Goal: Information Seeking & Learning: Learn about a topic

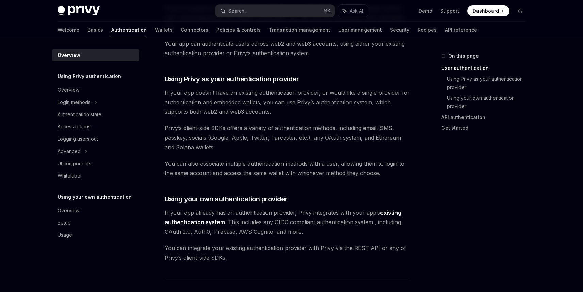
scroll to position [154, 0]
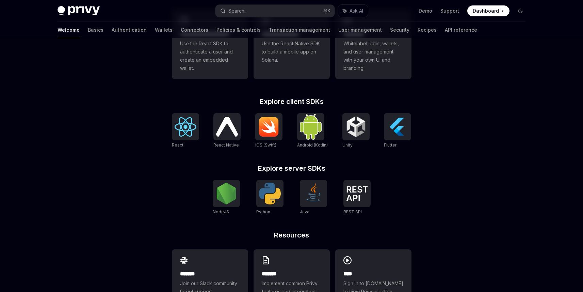
scroll to position [245, 0]
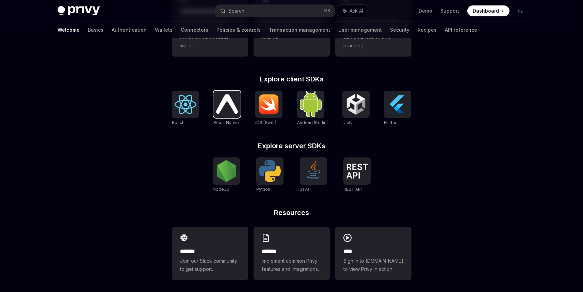
click at [219, 101] on img at bounding box center [227, 103] width 22 height 19
click at [186, 105] on img at bounding box center [186, 104] width 22 height 19
click at [114, 157] on div "**********" at bounding box center [291, 44] width 583 height 503
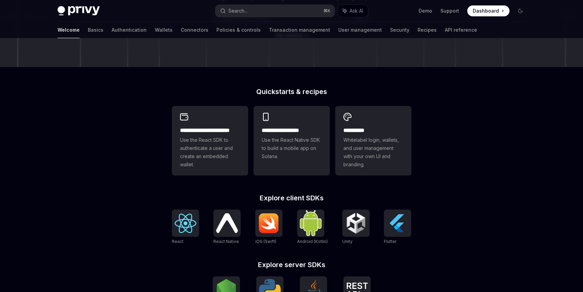
scroll to position [116, 0]
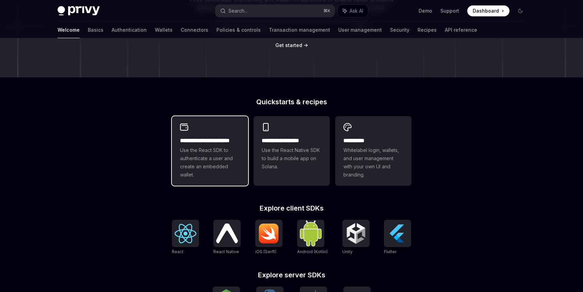
click at [210, 156] on span "Use the React SDK to authenticate a user and create an embedded wallet." at bounding box center [210, 162] width 60 height 33
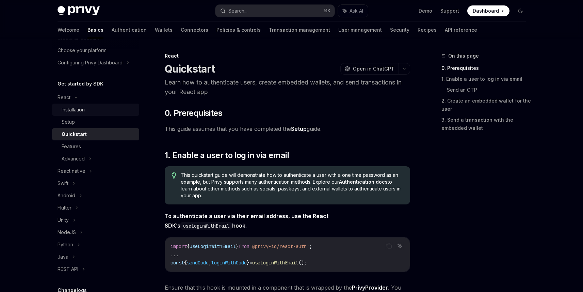
scroll to position [82, 0]
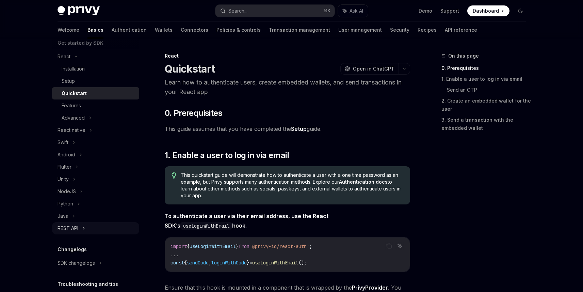
click at [71, 229] on div "REST API" at bounding box center [67, 228] width 21 height 8
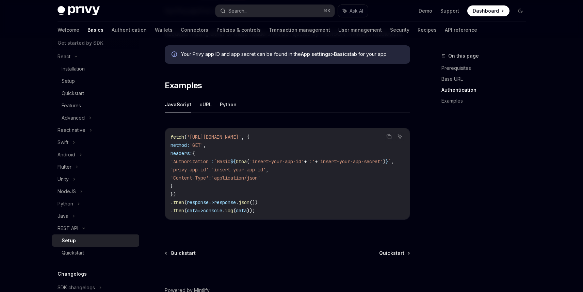
scroll to position [318, 0]
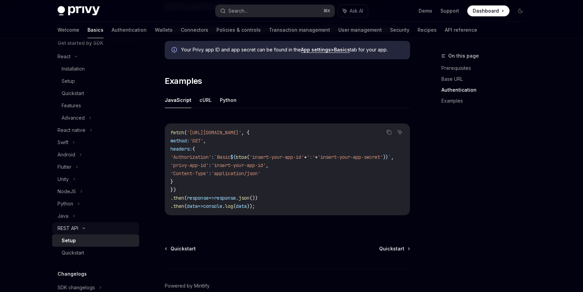
click at [70, 226] on div "REST API" at bounding box center [67, 228] width 21 height 8
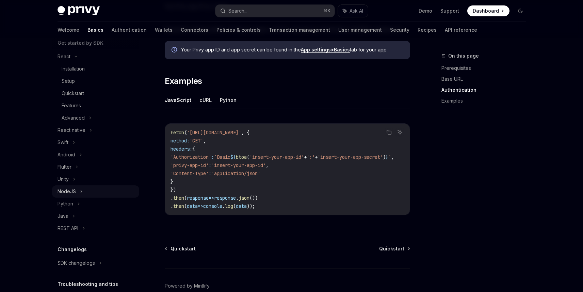
click at [79, 191] on div "NodeJS" at bounding box center [95, 191] width 87 height 12
type textarea "*"
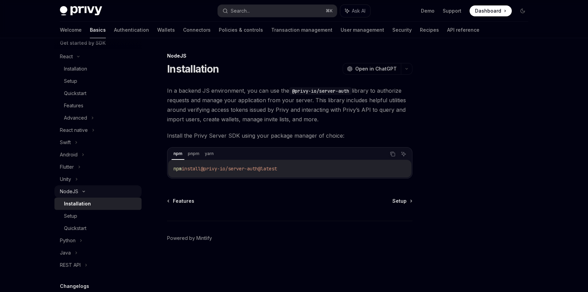
click at [76, 194] on div "NodeJS" at bounding box center [69, 191] width 18 height 8
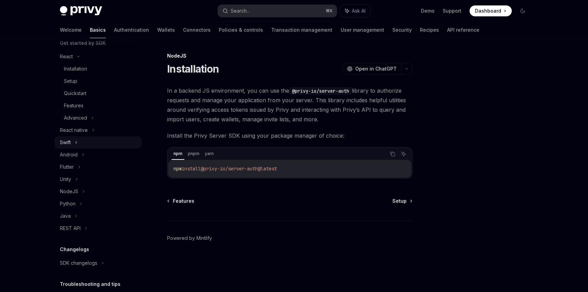
scroll to position [41, 0]
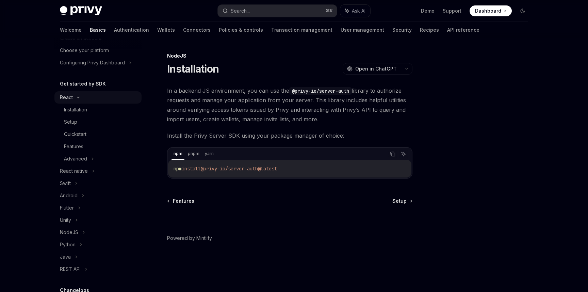
click at [76, 98] on icon at bounding box center [78, 97] width 8 height 3
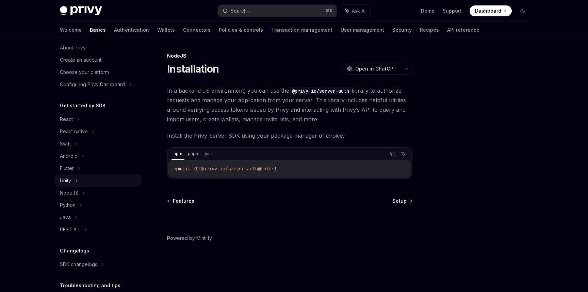
scroll to position [0, 0]
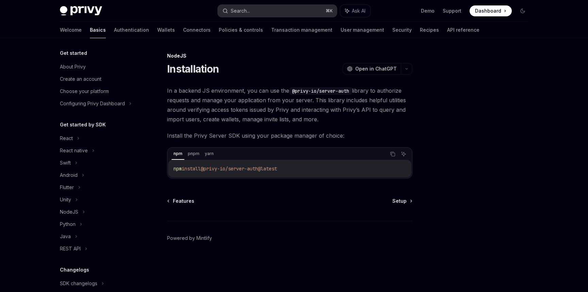
click at [257, 11] on button "Search... ⌘ K" at bounding box center [277, 11] width 119 height 12
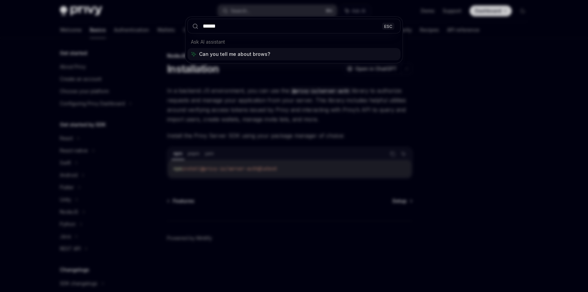
type input "*******"
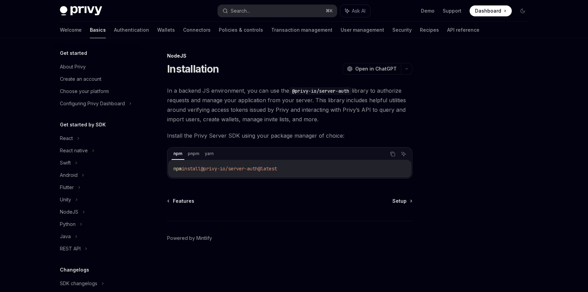
click at [254, 77] on div "NodeJS Installation OpenAI Open in ChatGPT OpenAI Open in ChatGPT In a backend …" at bounding box center [226, 172] width 376 height 240
click at [464, 122] on div at bounding box center [481, 172] width 103 height 240
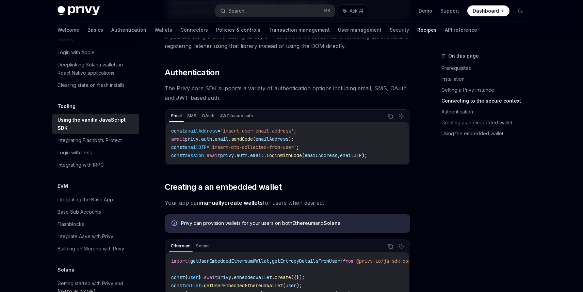
scroll to position [572, 0]
